Goal: Obtain resource: Download file/media

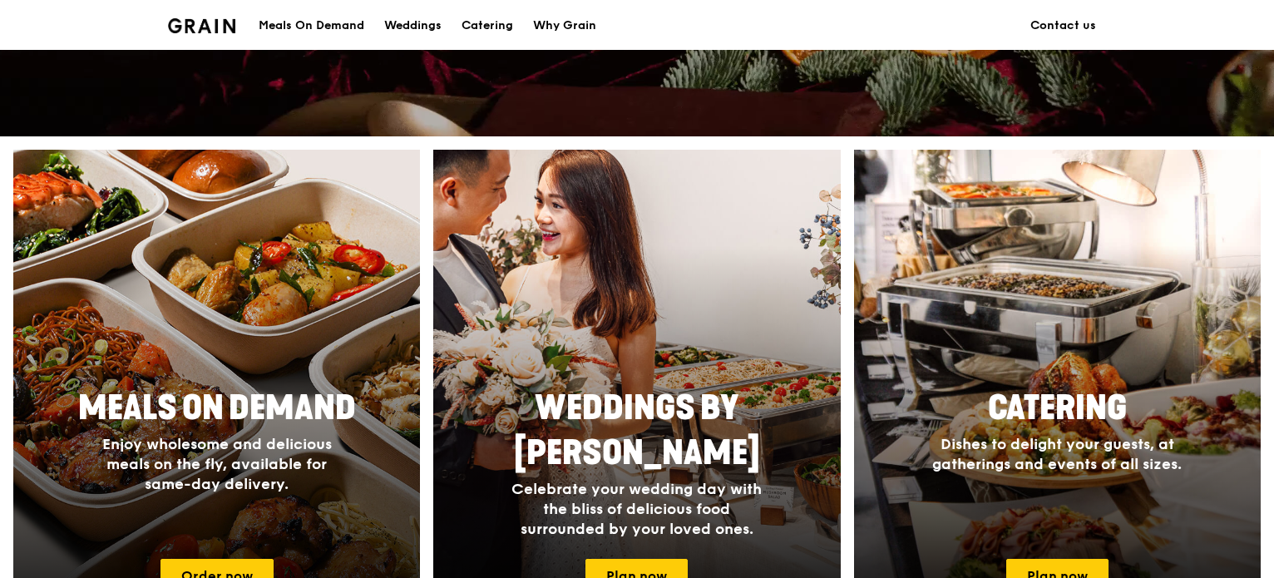
scroll to position [748, 0]
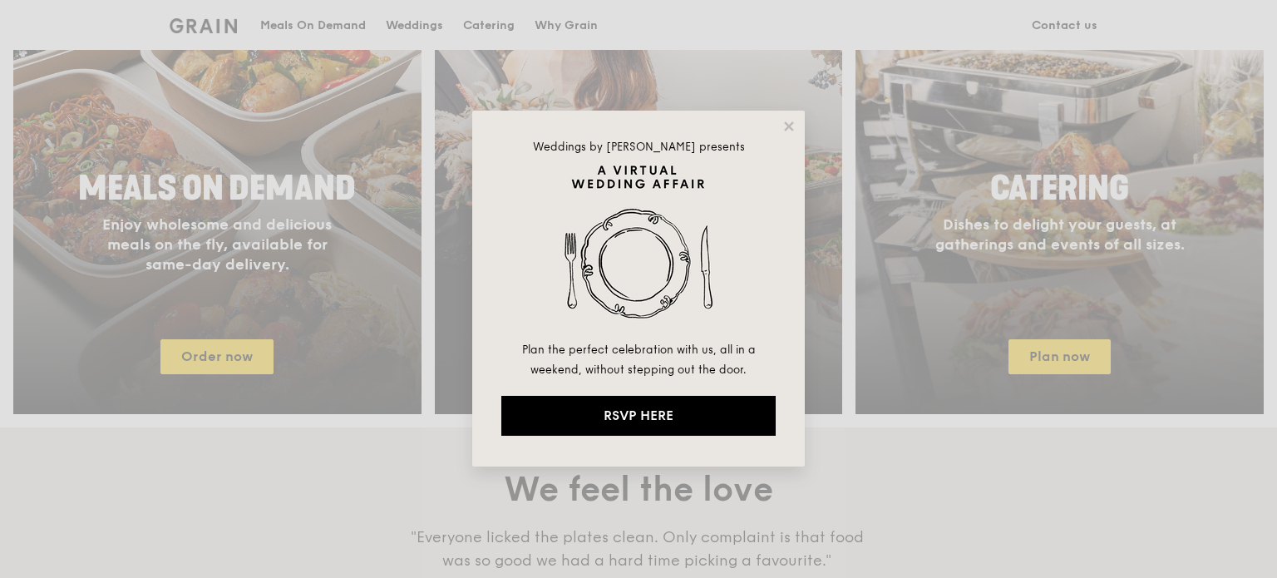
click at [656, 298] on img at bounding box center [638, 252] width 274 height 175
click at [772, 126] on div "Weddings by Grain presents Plan the perfect celebration with us, all in a weeke…" at bounding box center [638, 289] width 333 height 356
click at [788, 128] on icon at bounding box center [789, 126] width 15 height 15
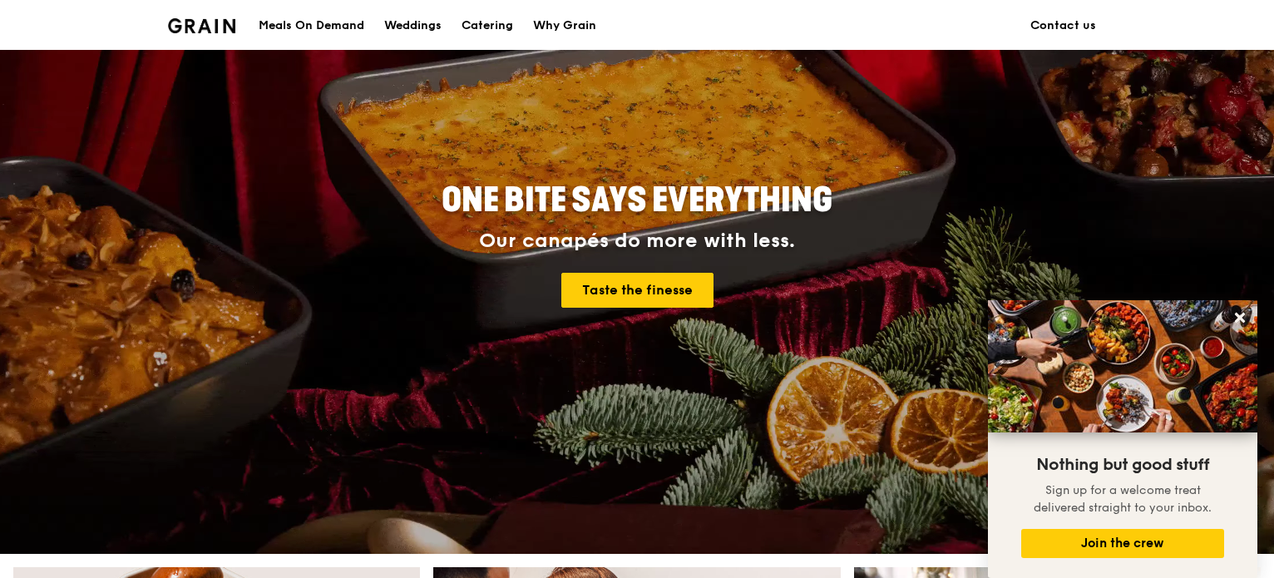
scroll to position [0, 0]
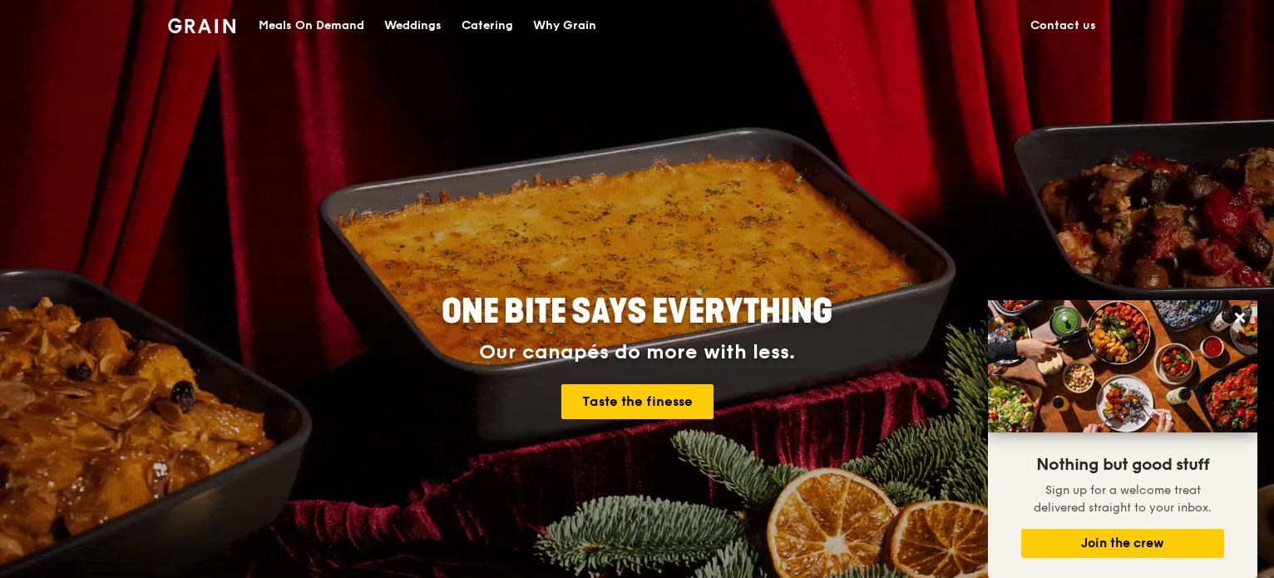
click at [407, 23] on div "Weddings" at bounding box center [412, 26] width 57 height 50
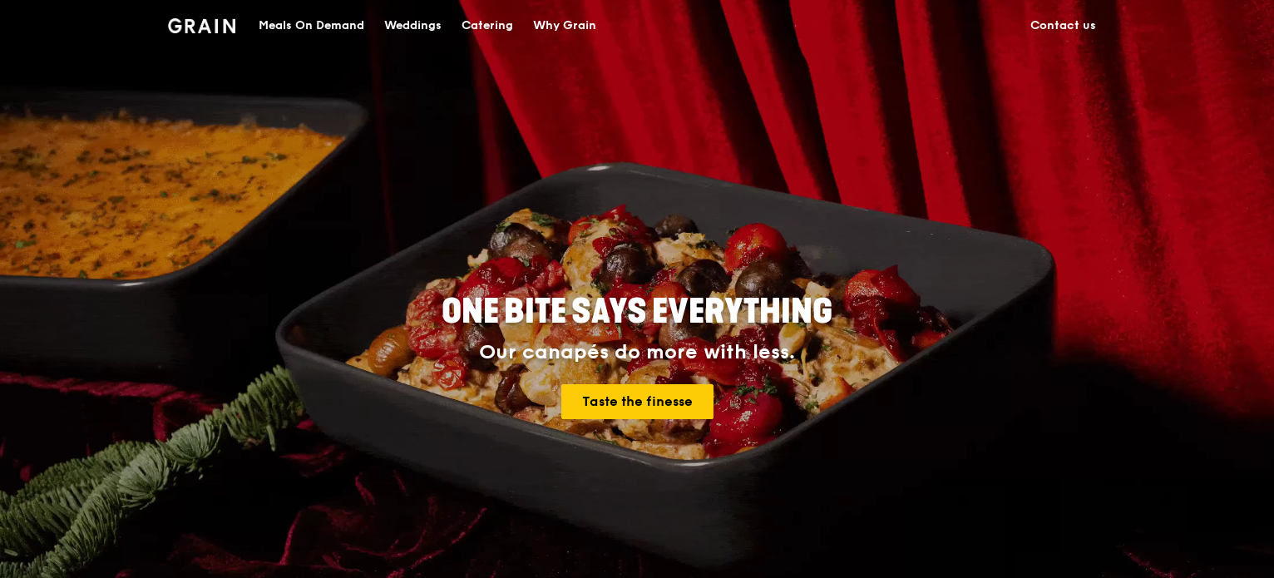
click at [488, 29] on div "Catering" at bounding box center [487, 26] width 52 height 50
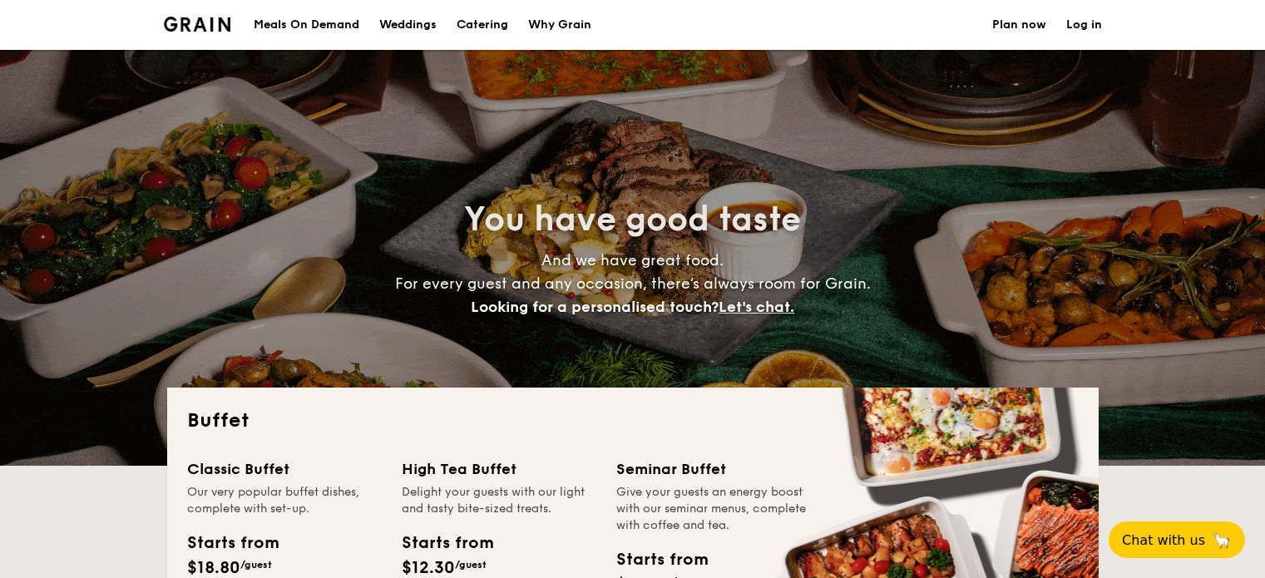
select select
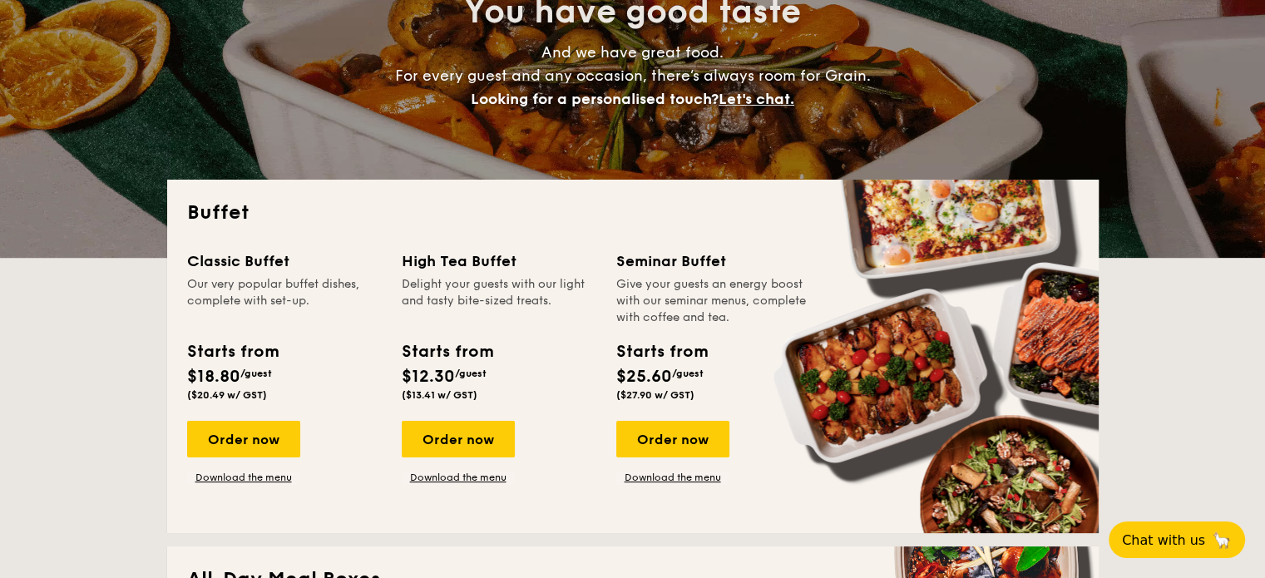
scroll to position [249, 0]
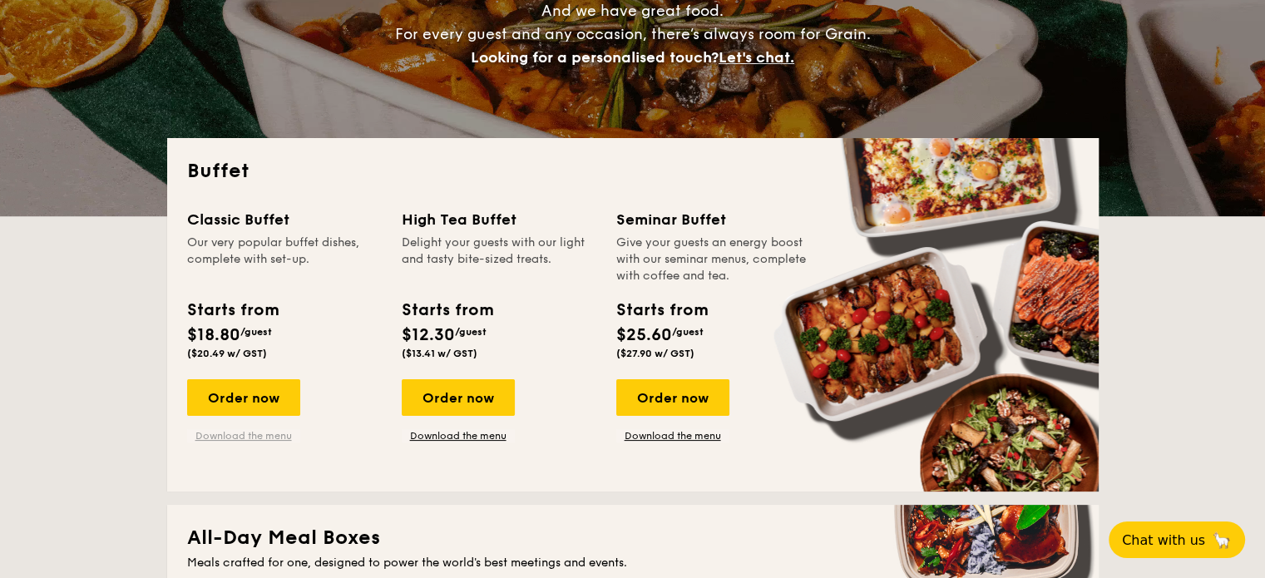
click at [257, 436] on link "Download the menu" at bounding box center [243, 435] width 113 height 13
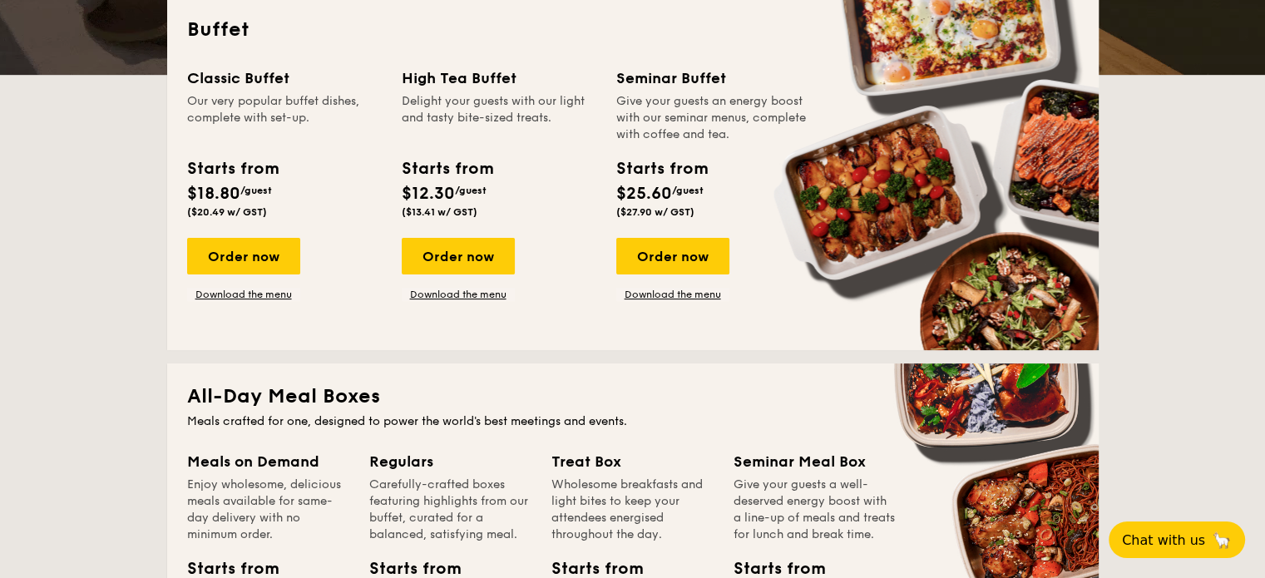
scroll to position [416, 0]
